Goal: Information Seeking & Learning: Learn about a topic

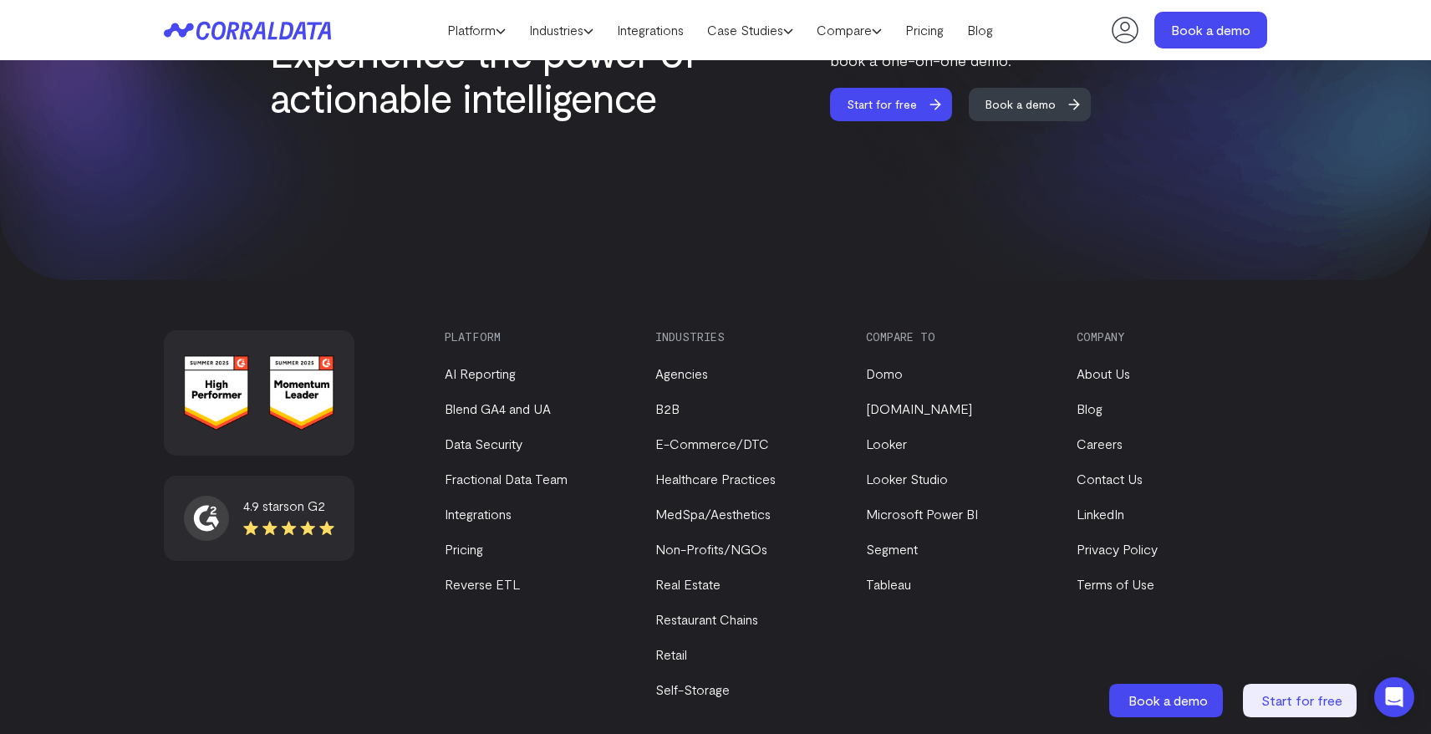
scroll to position [7132, 0]
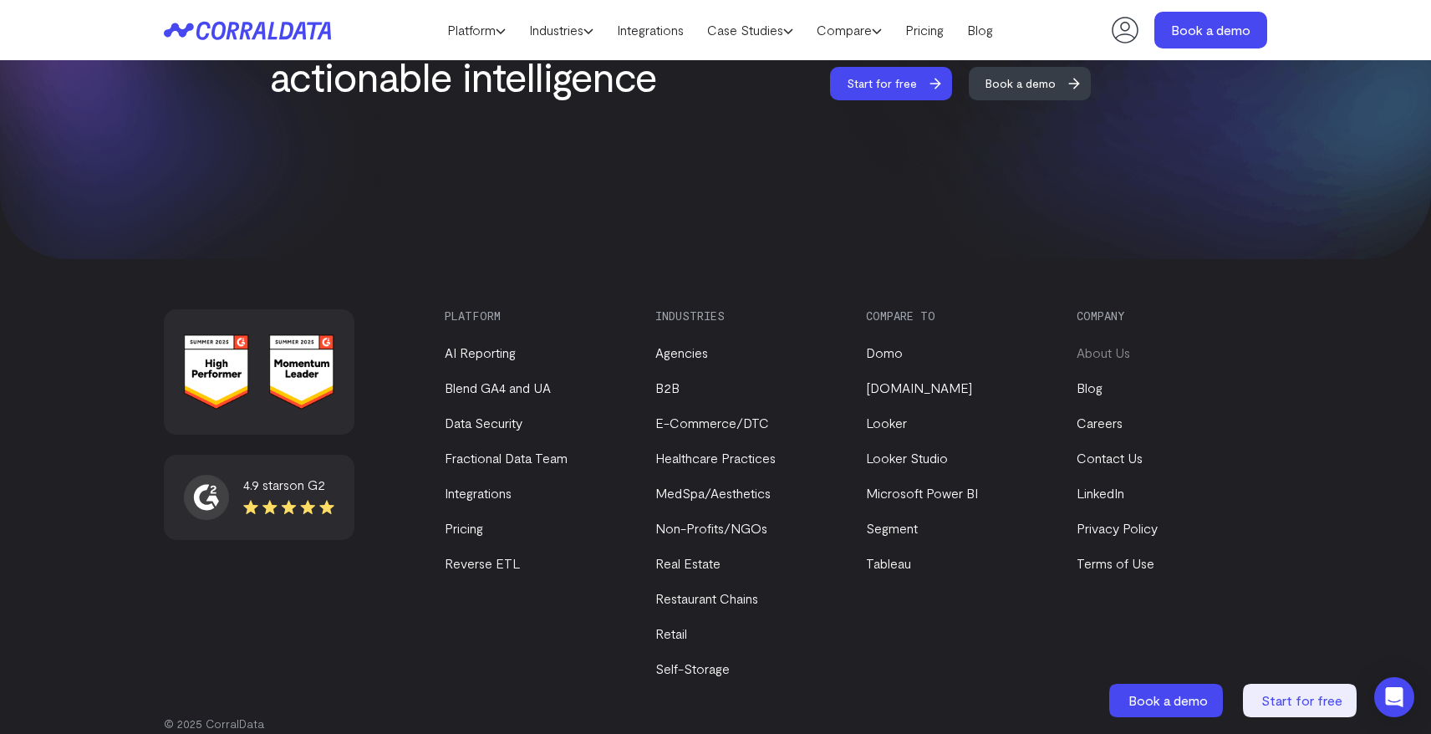
click at [1087, 344] on link "About Us" at bounding box center [1104, 352] width 54 height 16
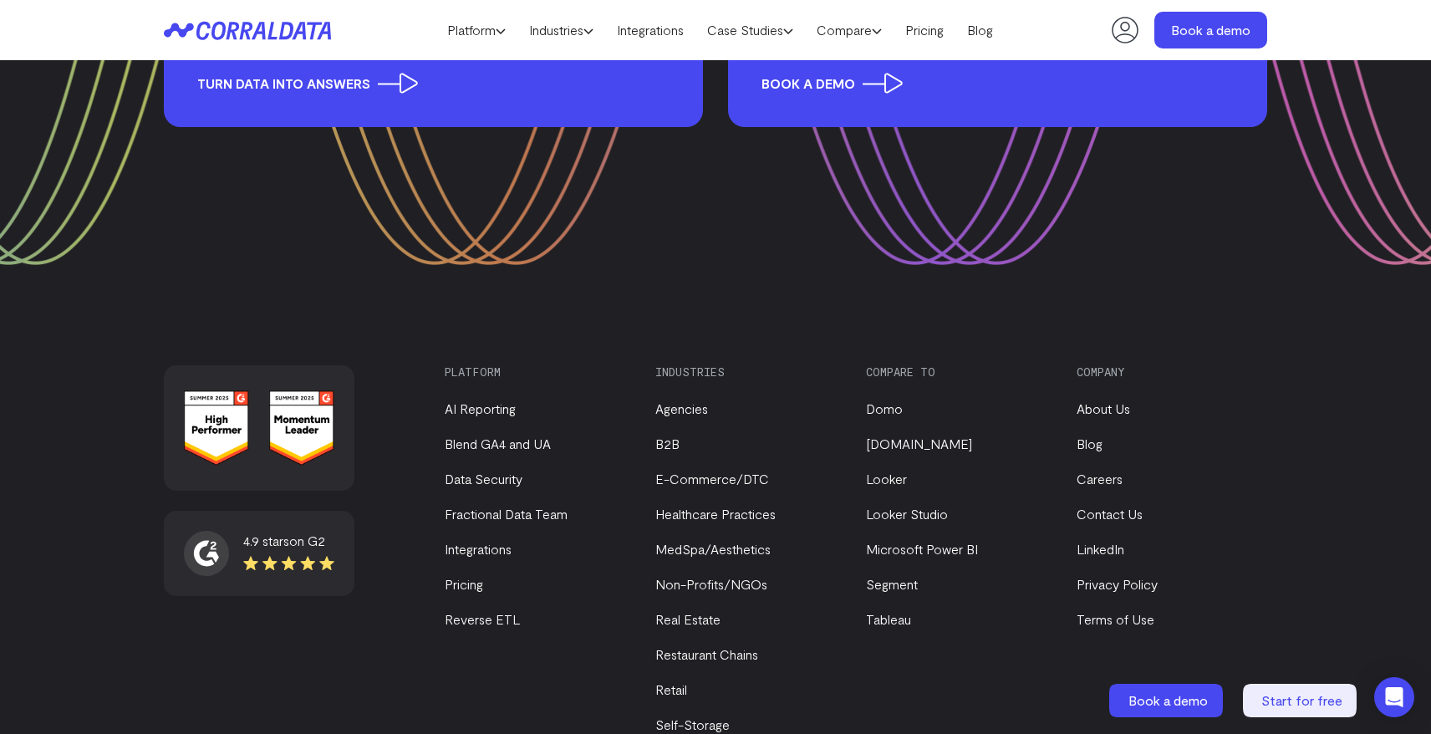
scroll to position [2262, 0]
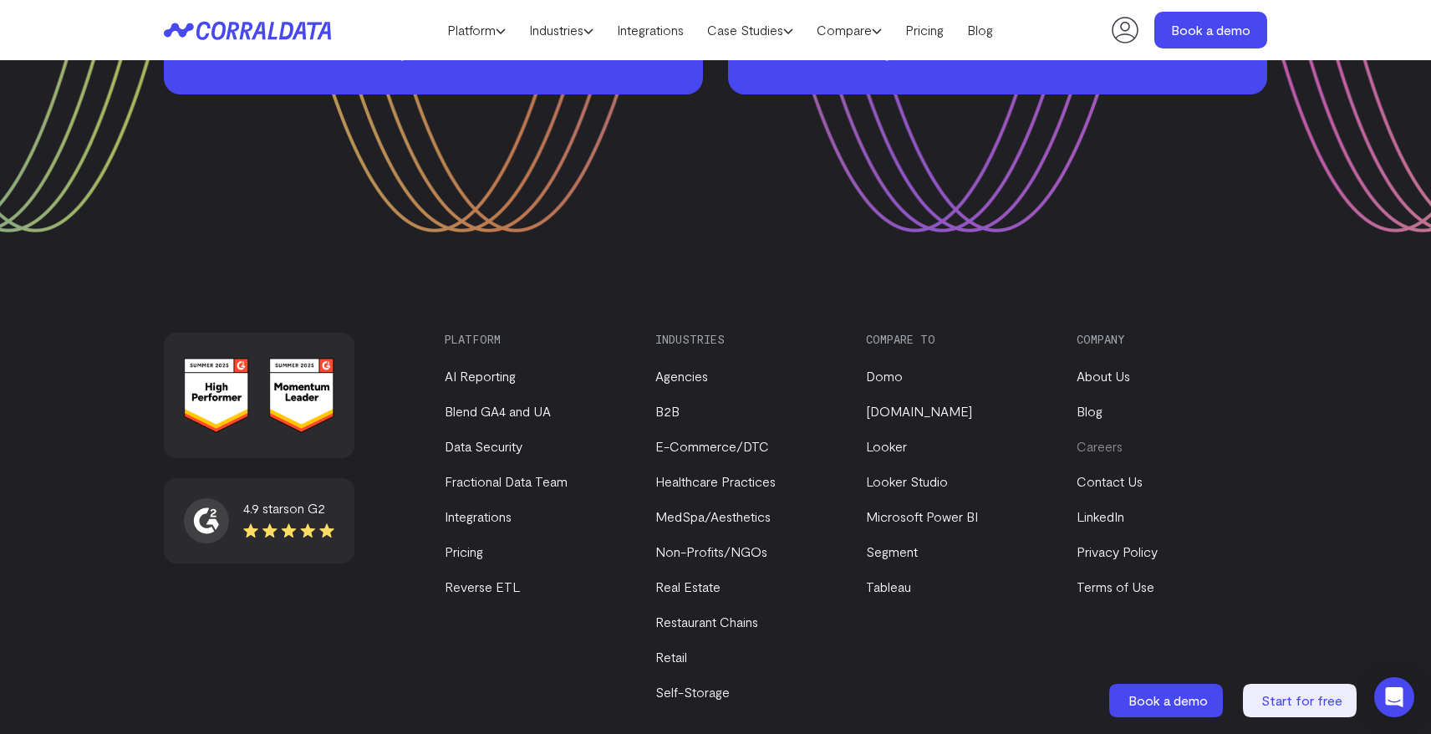
click at [1098, 438] on link "Careers" at bounding box center [1100, 446] width 46 height 16
click at [537, 473] on link "Fractional Data Team" at bounding box center [506, 481] width 123 height 16
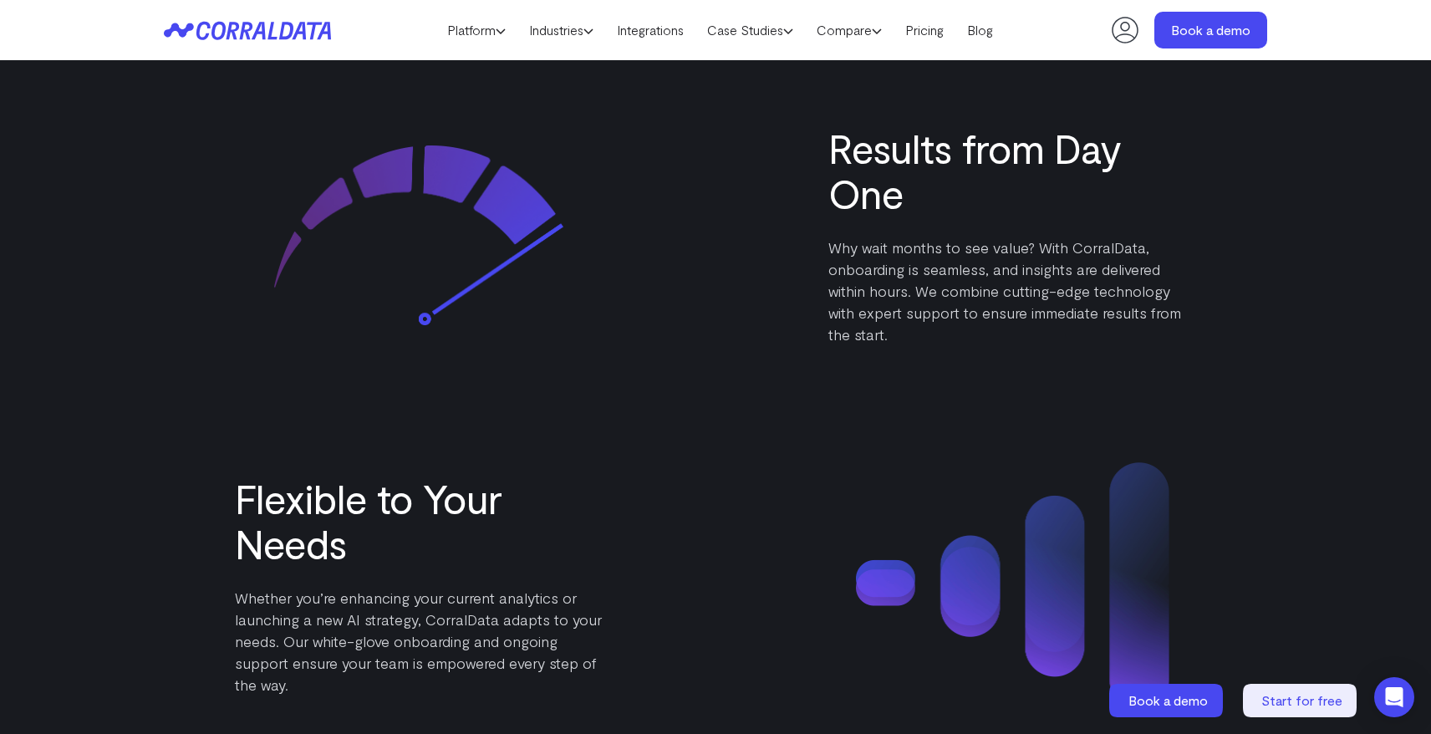
scroll to position [2368, 0]
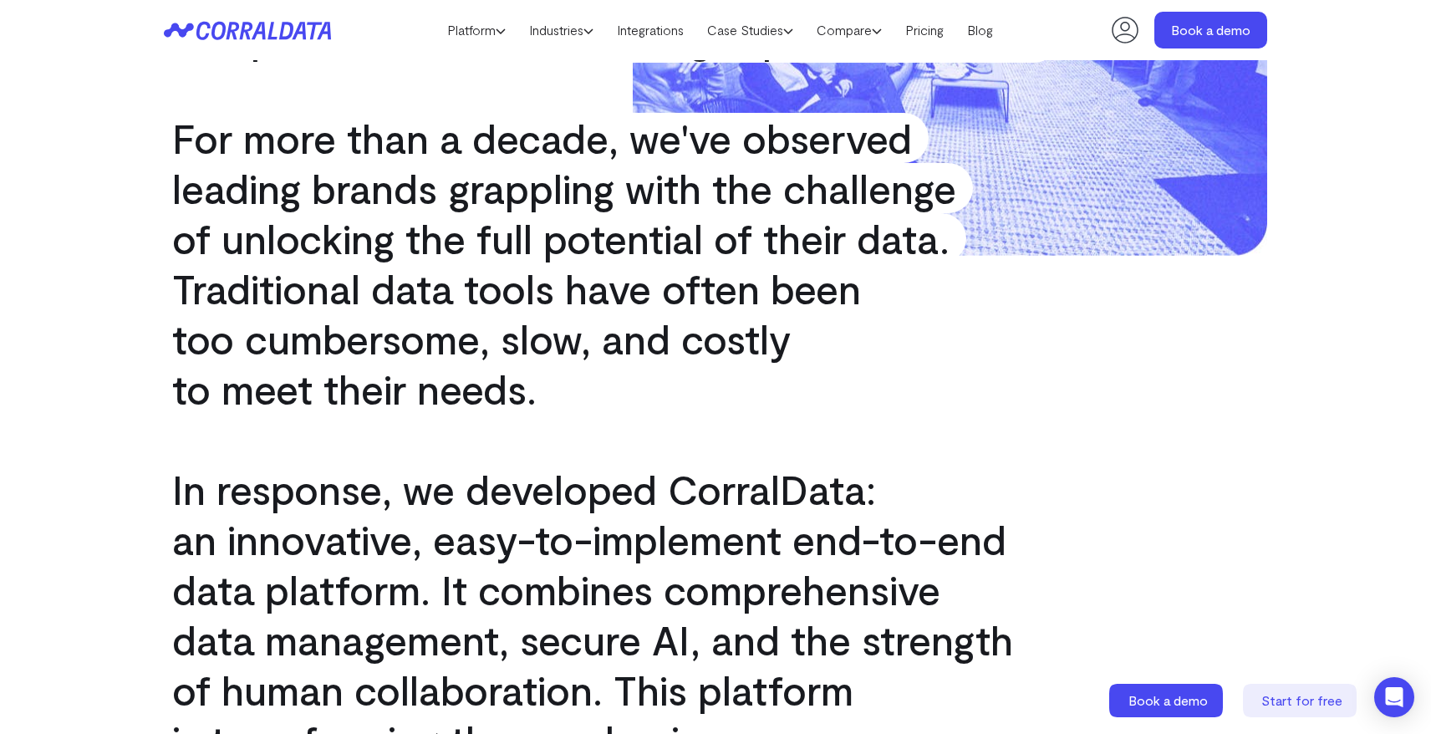
scroll to position [334, 0]
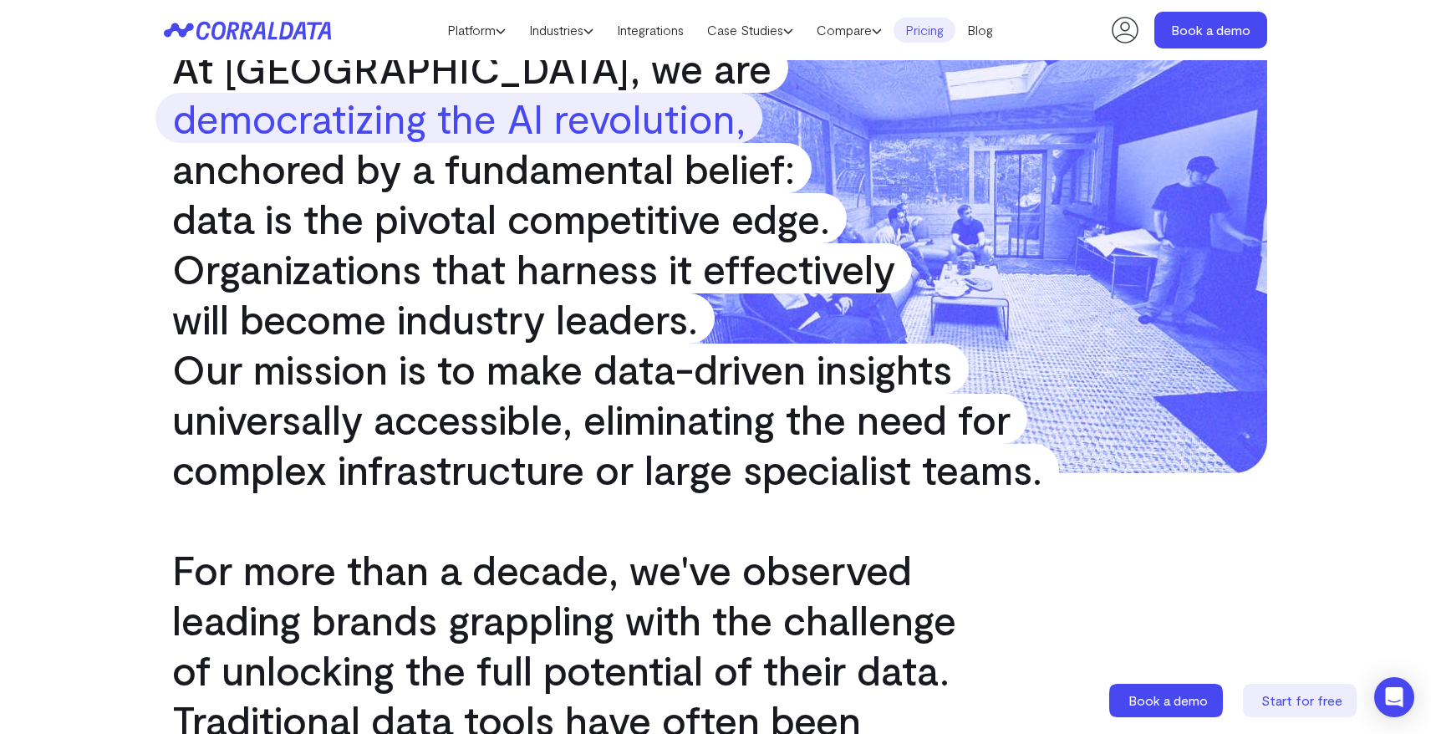
click at [943, 38] on link "Pricing" at bounding box center [925, 30] width 62 height 25
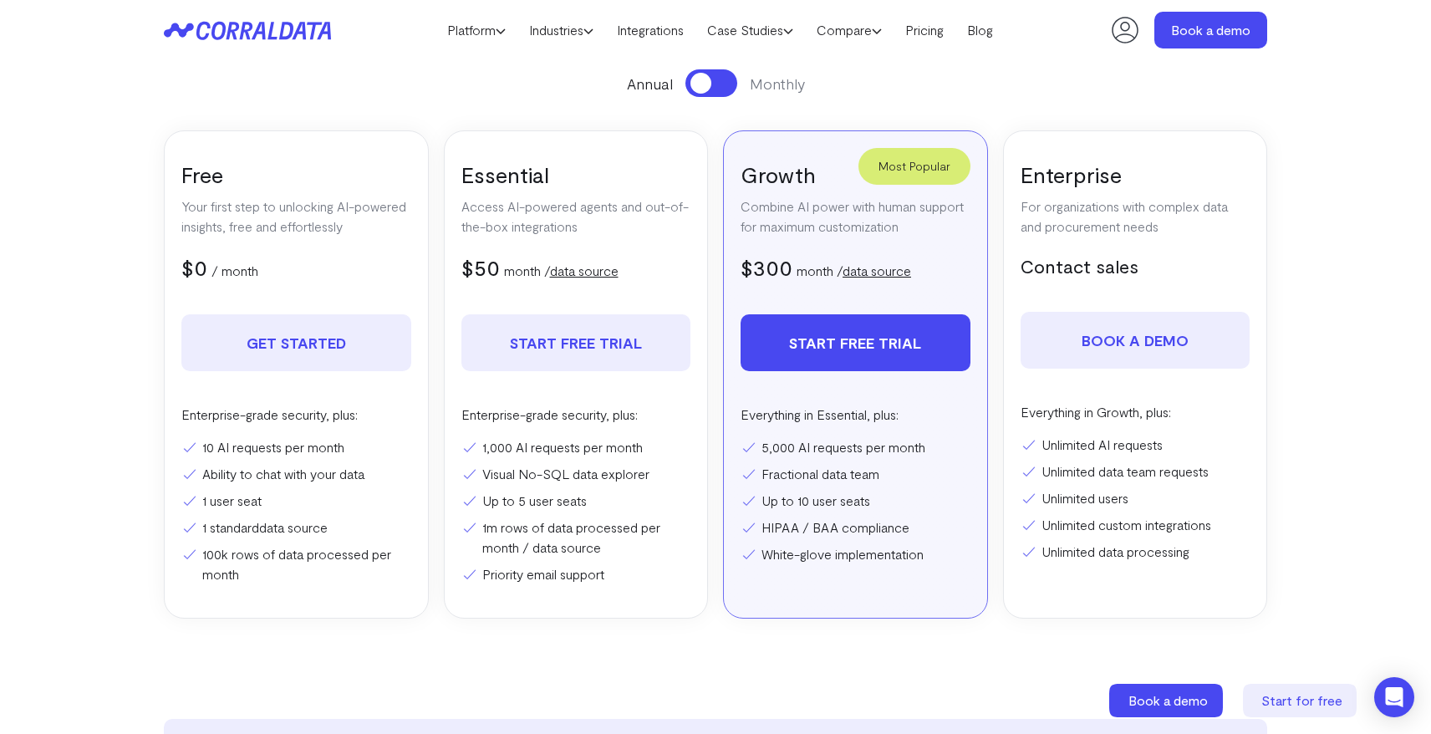
scroll to position [269, 0]
